Goal: Information Seeking & Learning: Check status

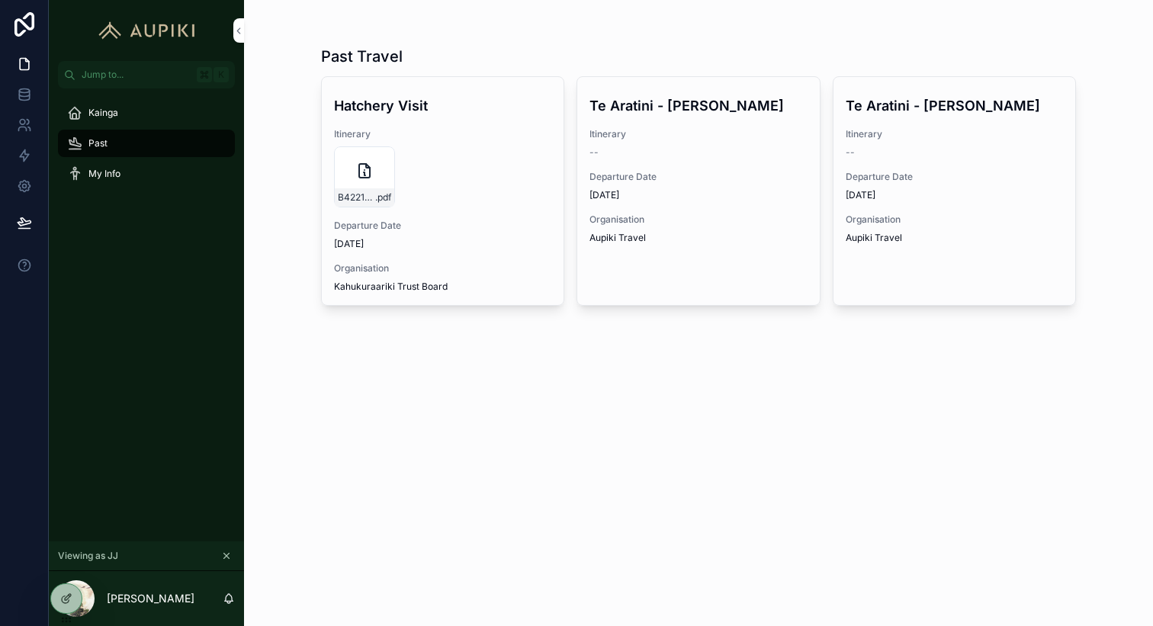
click at [227, 555] on icon "scrollable content" at bounding box center [226, 556] width 5 height 5
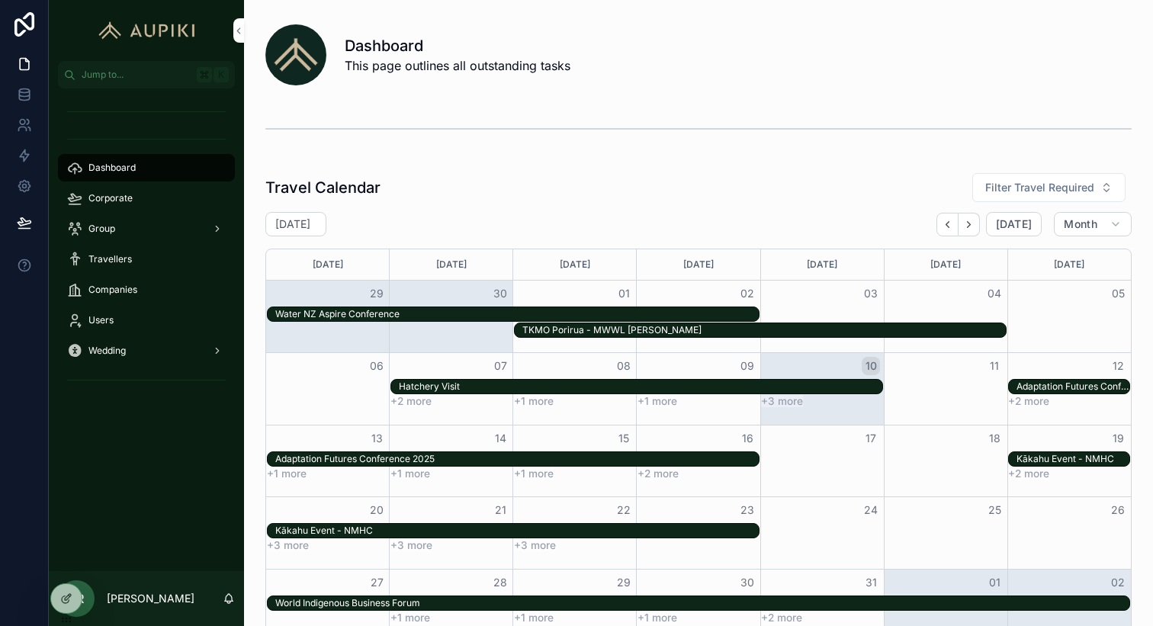
click at [160, 199] on div "Corporate" at bounding box center [146, 198] width 159 height 24
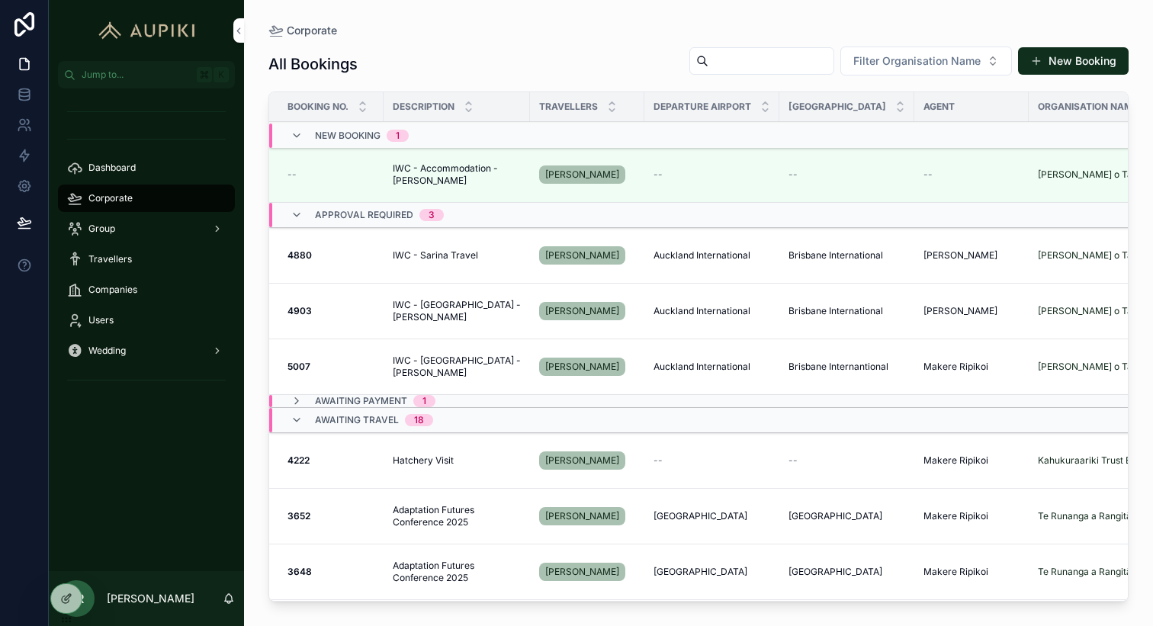
click at [258, 188] on div "Corporate All Bookings Filter Organisation Name New Booking Booking No. Descrip…" at bounding box center [698, 304] width 909 height 608
click at [390, 53] on div "All Bookings Filter Organisation Name New Booking" at bounding box center [698, 64] width 860 height 37
click at [124, 293] on span "Companies" at bounding box center [112, 290] width 49 height 12
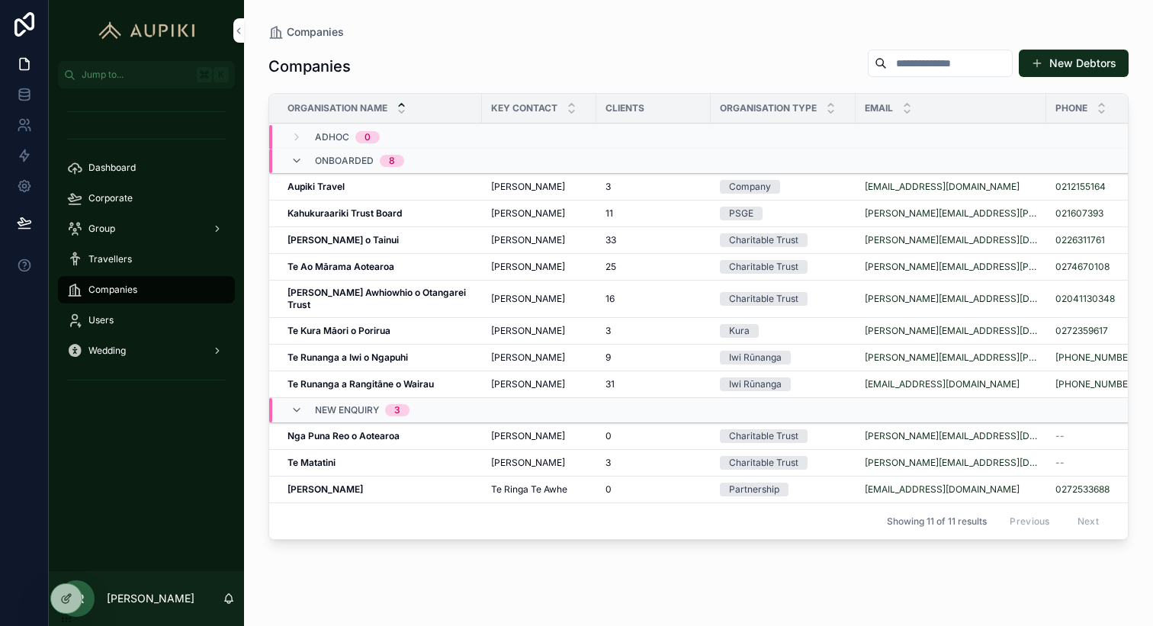
click at [377, 352] on strong "Te Runanga a Iwi o Ngapuhi" at bounding box center [347, 357] width 120 height 11
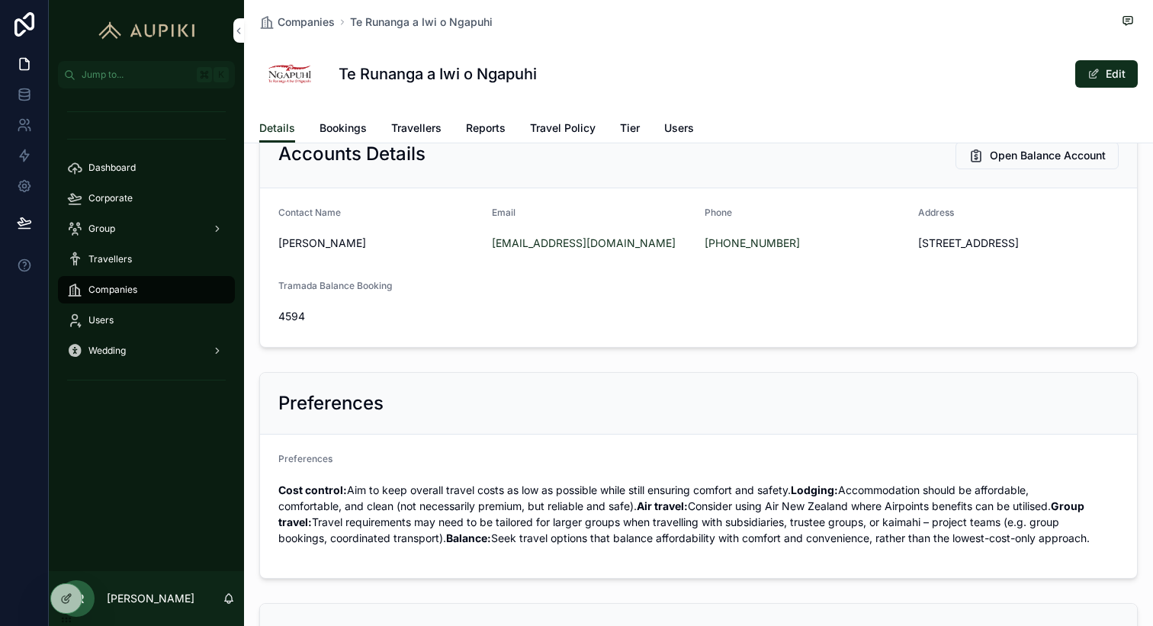
scroll to position [464, 0]
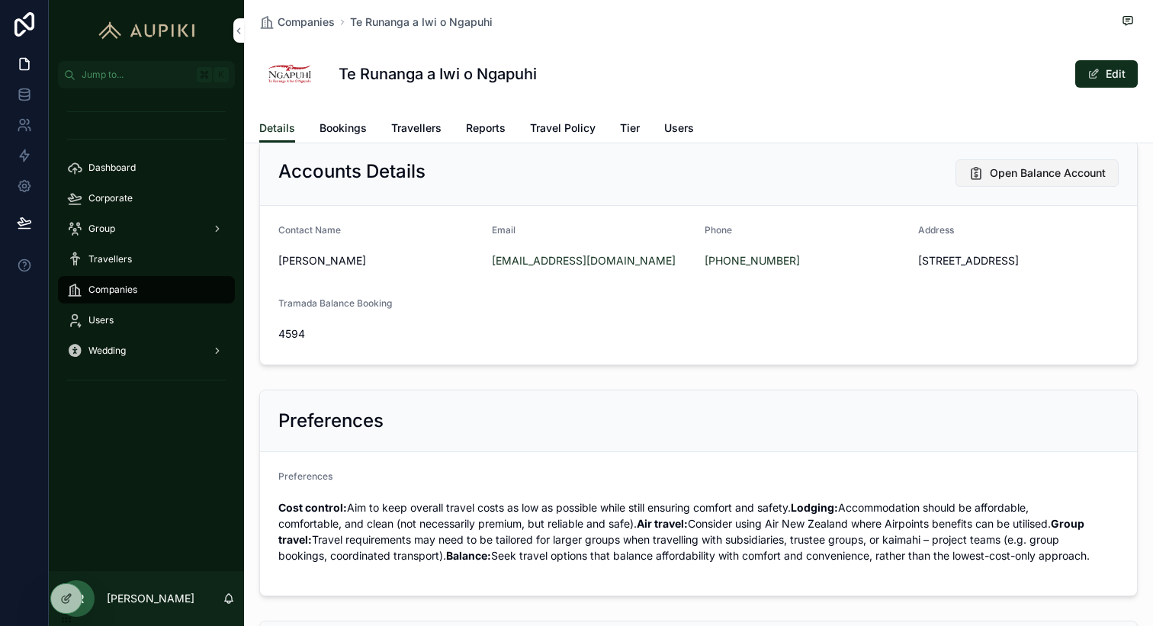
click at [1062, 182] on button "Open Balance Account" at bounding box center [1036, 172] width 163 height 27
click at [359, 128] on span "Bookings" at bounding box center [342, 127] width 47 height 15
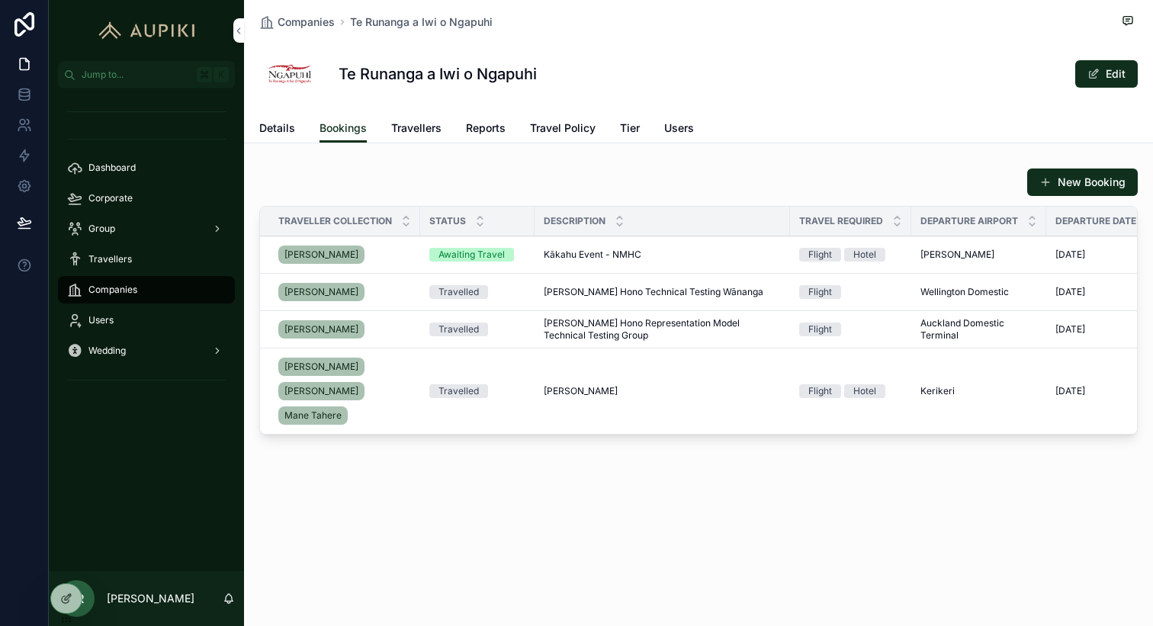
click at [737, 263] on td "Kākahu Event - NMHC Kākahu Event - NMHC" at bounding box center [662, 254] width 255 height 37
click at [723, 257] on div "Kākahu Event - NMHC Kākahu Event - NMHC" at bounding box center [662, 255] width 237 height 12
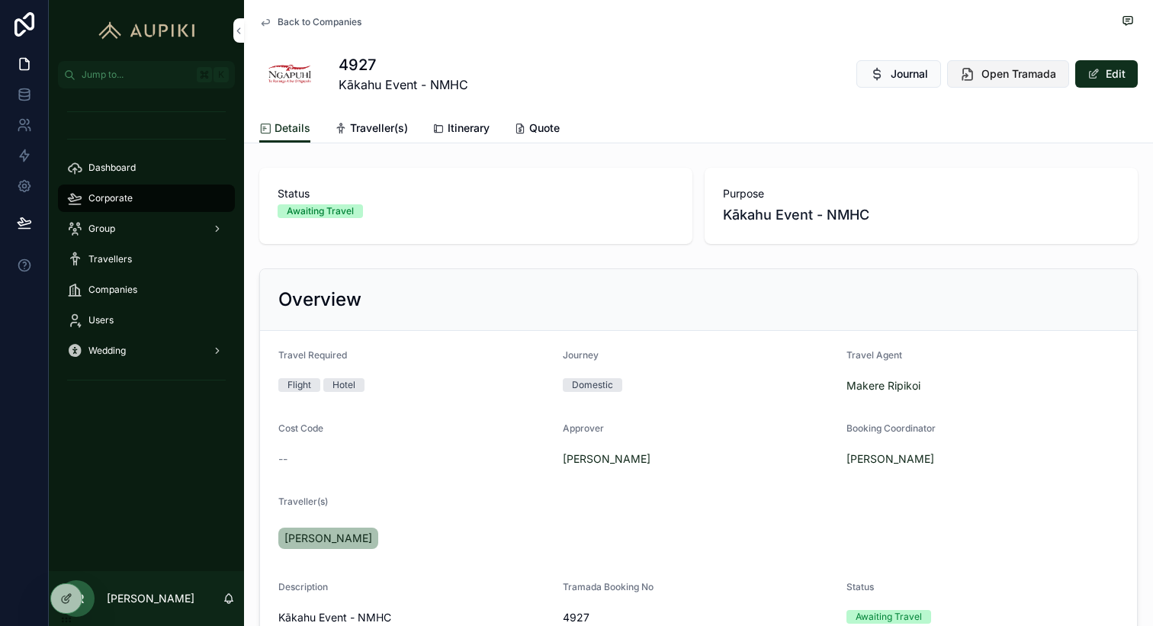
click at [995, 73] on span "Open Tramada" at bounding box center [1018, 73] width 75 height 15
click at [126, 167] on span "Dashboard" at bounding box center [111, 168] width 47 height 12
click at [127, 167] on span "Dashboard" at bounding box center [111, 168] width 47 height 12
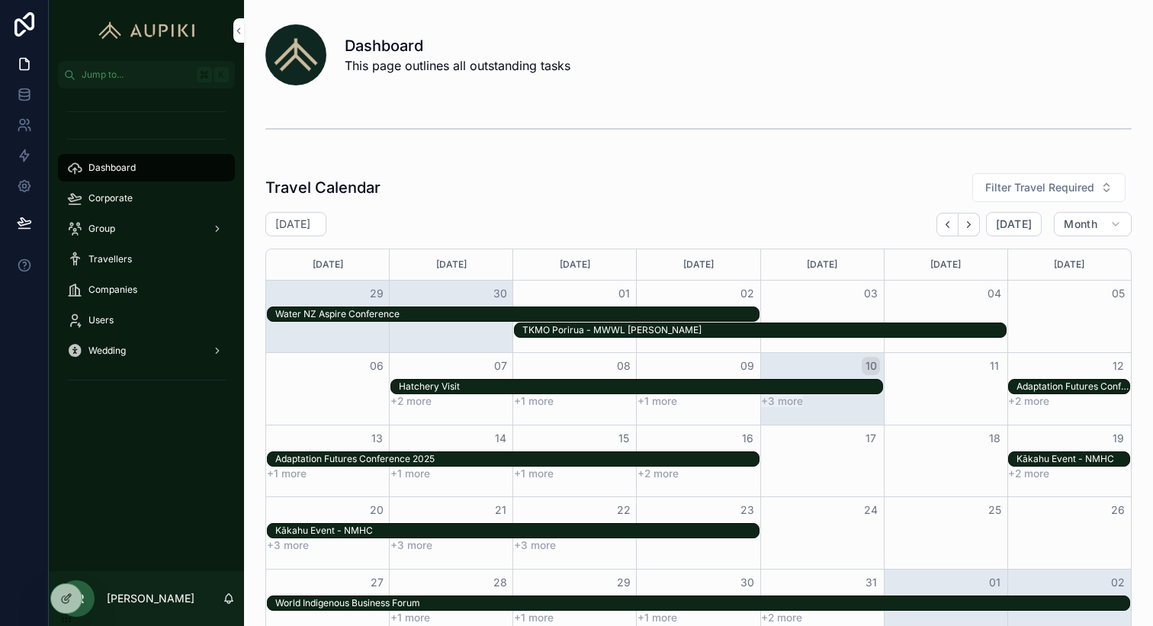
click at [116, 195] on span "Corporate" at bounding box center [110, 198] width 44 height 12
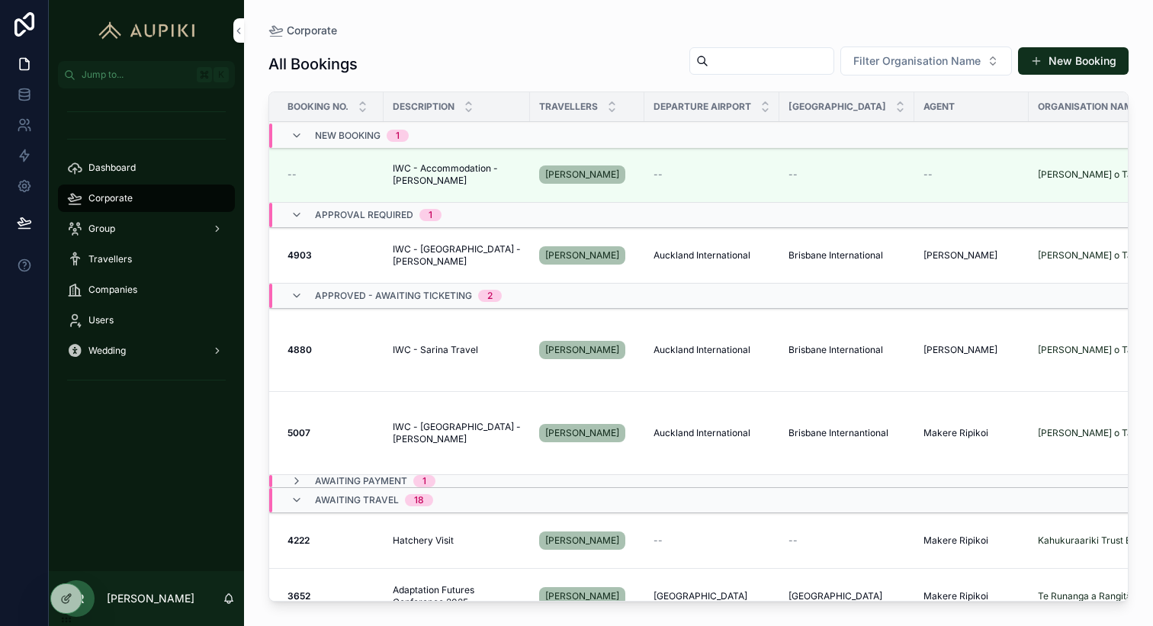
click at [426, 348] on span "IWC - Sarina Travel" at bounding box center [435, 350] width 85 height 12
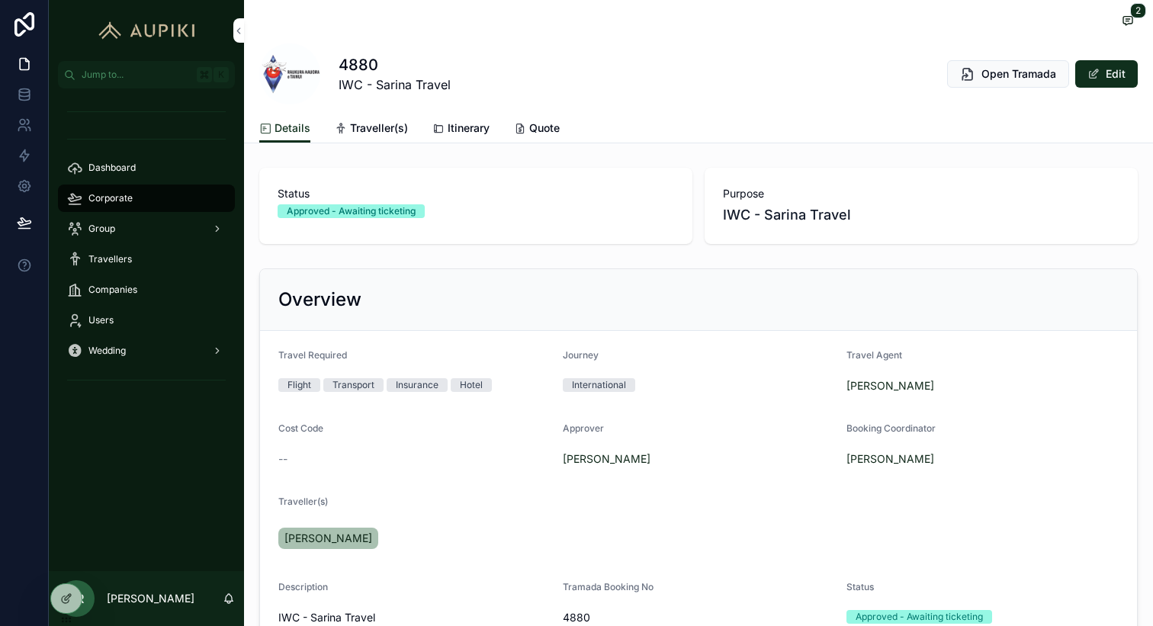
click at [464, 129] on span "Itinerary" at bounding box center [469, 127] width 42 height 15
